Goal: Use online tool/utility

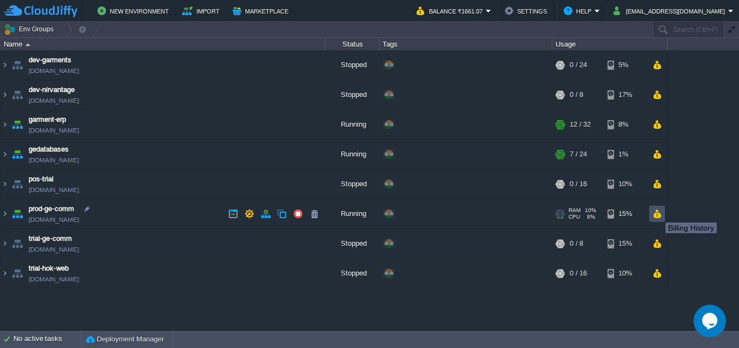
click at [658, 213] on button "button" at bounding box center [657, 214] width 9 height 10
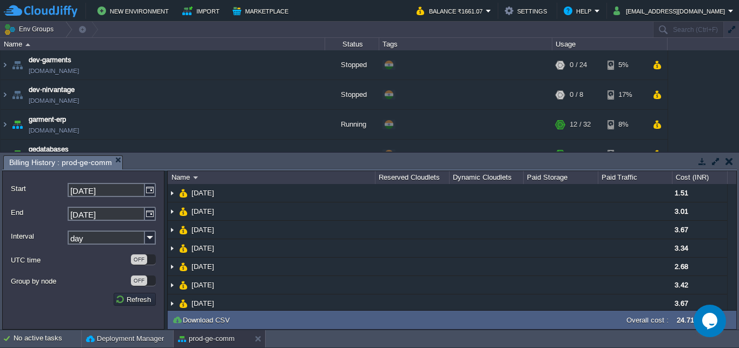
click at [729, 161] on button "button" at bounding box center [730, 161] width 8 height 10
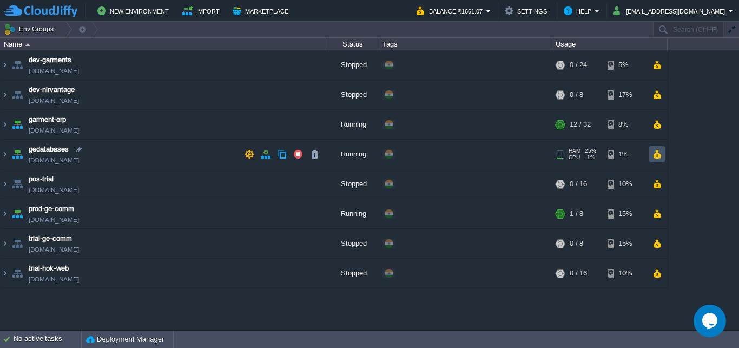
click at [659, 153] on button "button" at bounding box center [657, 154] width 9 height 10
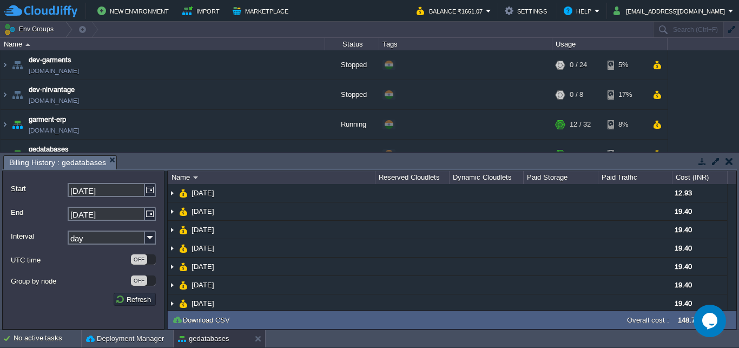
click at [729, 158] on button "button" at bounding box center [730, 161] width 8 height 10
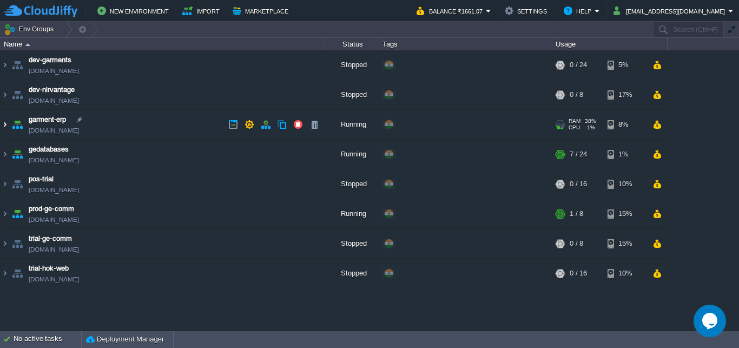
click at [6, 123] on img at bounding box center [5, 124] width 9 height 29
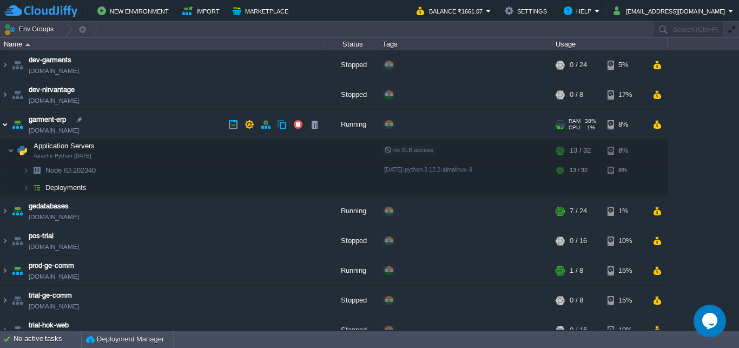
click at [6, 123] on img at bounding box center [5, 124] width 9 height 29
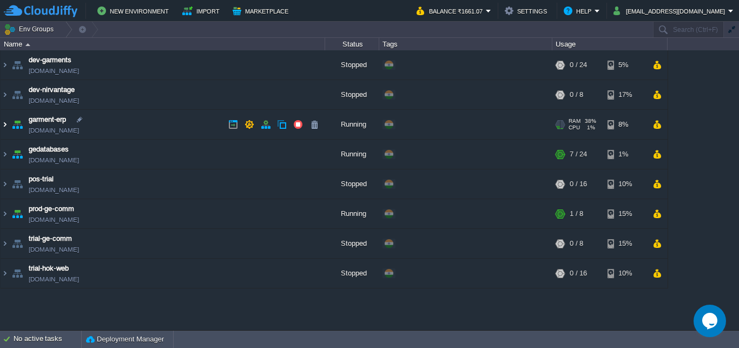
click at [6, 123] on img at bounding box center [5, 124] width 9 height 29
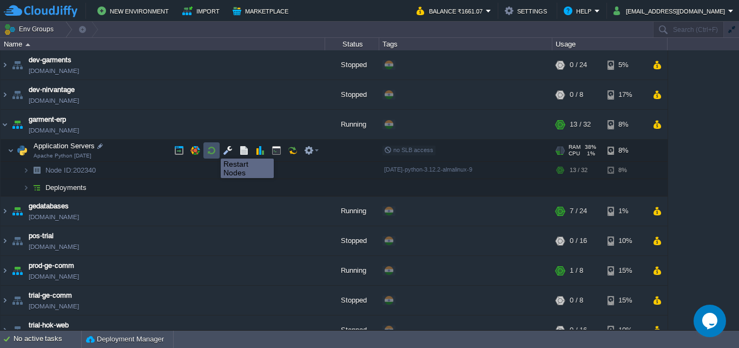
click at [213, 149] on button "button" at bounding box center [212, 151] width 10 height 10
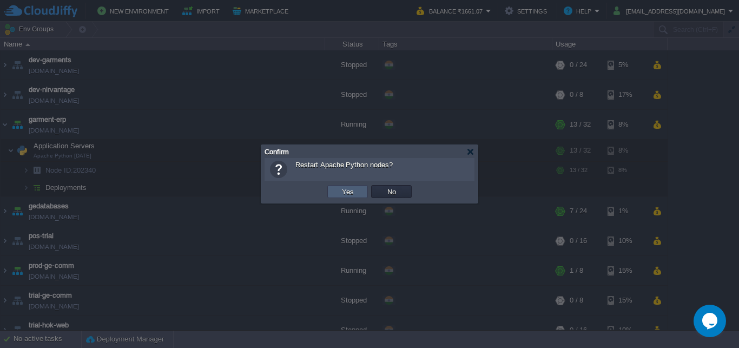
click at [346, 188] on button "Yes" at bounding box center [348, 192] width 18 height 10
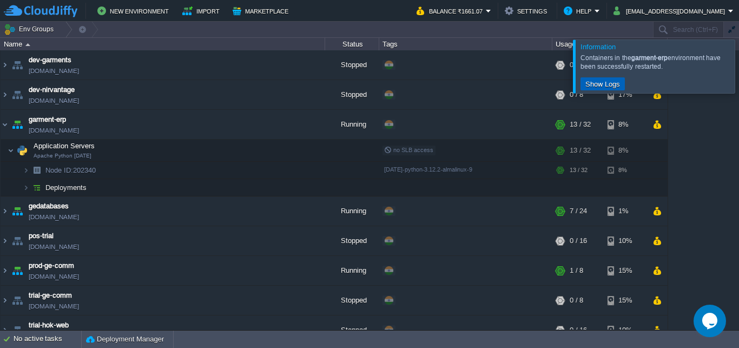
click at [604, 82] on button "Show Logs" at bounding box center [602, 84] width 41 height 10
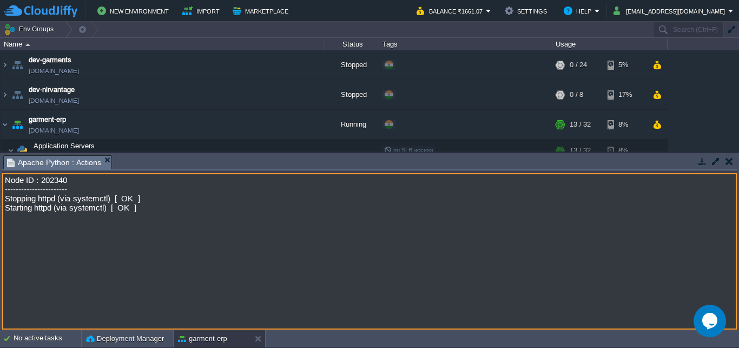
click at [730, 162] on button "button" at bounding box center [730, 161] width 8 height 10
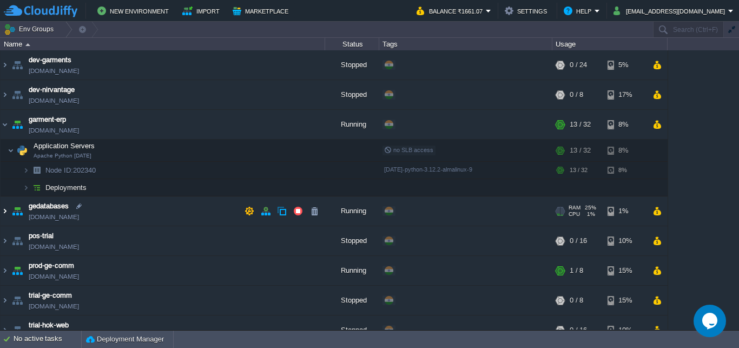
click at [6, 211] on img at bounding box center [5, 210] width 9 height 29
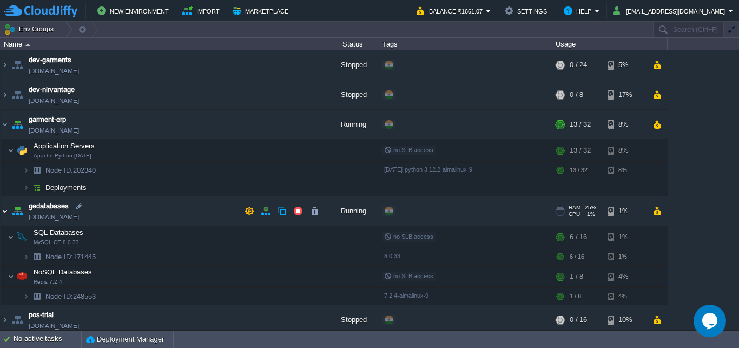
click at [6, 210] on img at bounding box center [5, 210] width 9 height 29
